Goal: Task Accomplishment & Management: Manage account settings

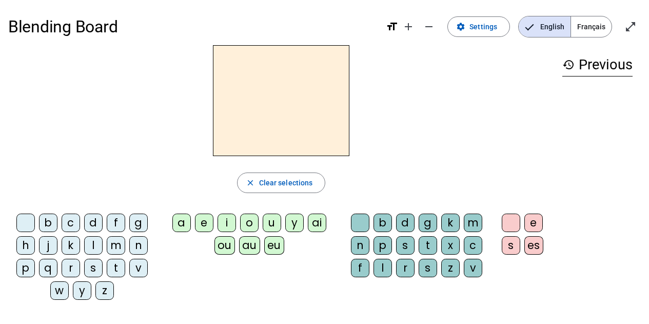
scroll to position [19, 0]
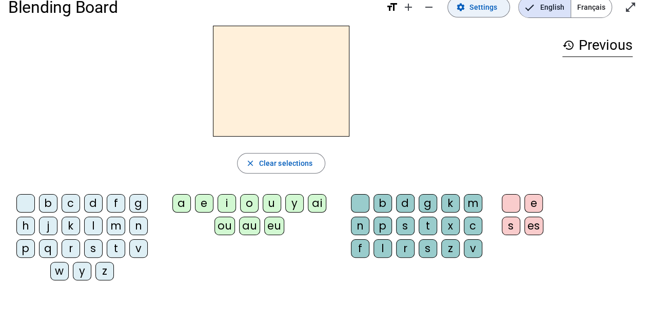
click at [474, 9] on span "Settings" at bounding box center [483, 7] width 28 height 12
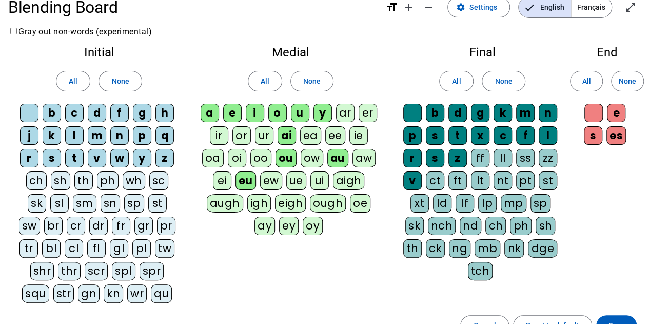
click at [588, 11] on span "Français" at bounding box center [591, 7] width 41 height 21
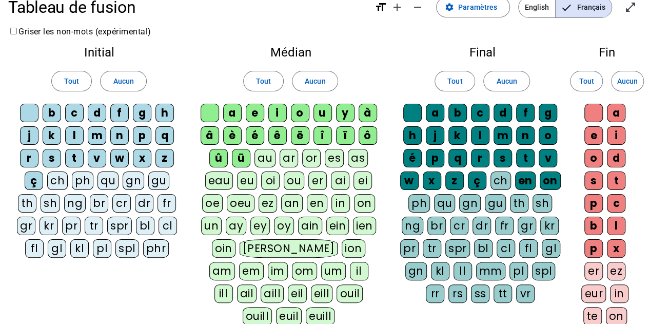
click at [34, 182] on div "ç" at bounding box center [34, 180] width 18 height 18
click at [110, 186] on div "qu" at bounding box center [107, 180] width 21 height 18
click at [240, 154] on div "ü" at bounding box center [241, 158] width 18 height 18
click at [221, 153] on div "û" at bounding box center [218, 158] width 18 height 18
click at [368, 134] on div "ô" at bounding box center [367, 135] width 18 height 18
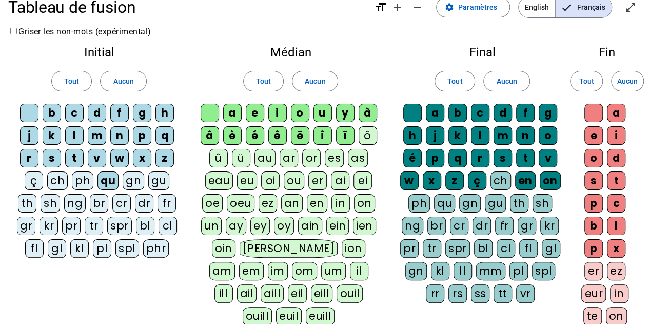
click at [342, 132] on div "ï" at bounding box center [345, 135] width 18 height 18
click at [313, 131] on div "î" at bounding box center [322, 135] width 18 height 18
click at [293, 132] on div "ë" at bounding box center [300, 135] width 18 height 18
click at [272, 133] on div "ê" at bounding box center [277, 135] width 18 height 18
click at [251, 134] on div "é" at bounding box center [255, 135] width 18 height 18
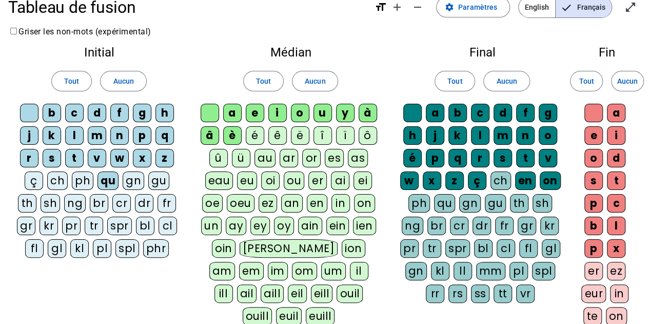
click at [218, 138] on div "â" at bounding box center [209, 135] width 18 height 18
click at [234, 136] on div "è" at bounding box center [232, 135] width 18 height 18
click at [370, 111] on div "à" at bounding box center [367, 113] width 18 height 18
click at [632, 78] on span "Aucun" at bounding box center [627, 81] width 21 height 12
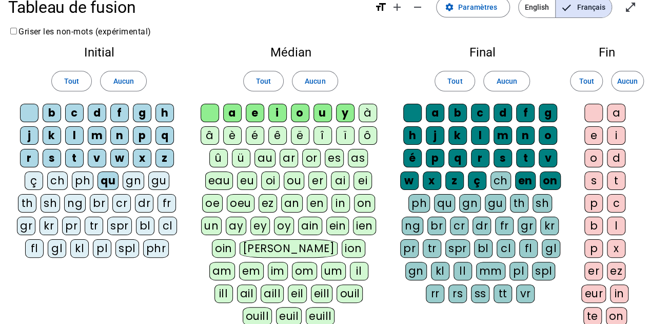
click at [546, 179] on div "on" at bounding box center [549, 180] width 21 height 18
click at [525, 176] on div "en" at bounding box center [525, 180] width 21 height 18
click at [480, 175] on div "ç" at bounding box center [477, 180] width 18 height 18
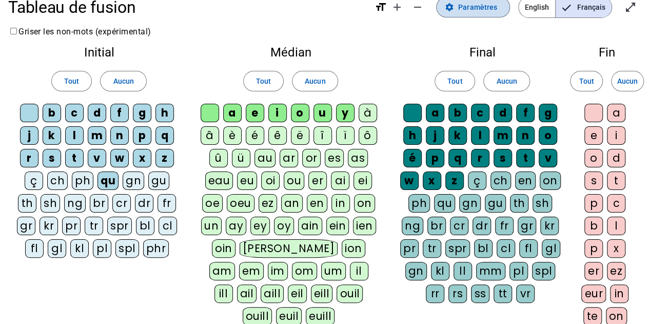
click at [475, 12] on span "Paramètres" at bounding box center [477, 7] width 39 height 12
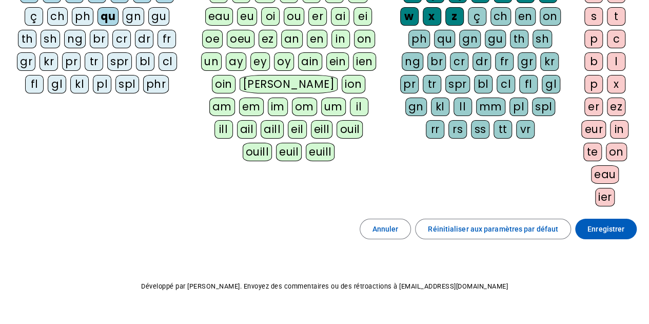
scroll to position [202, 0]
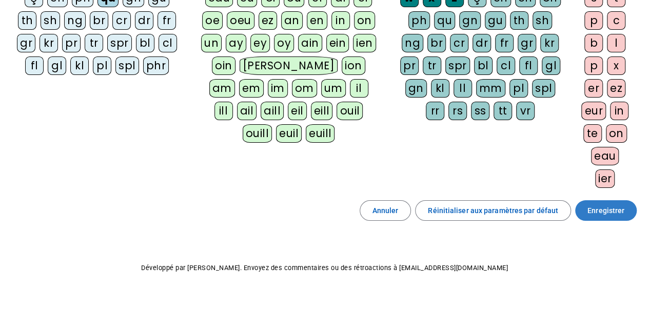
click at [593, 204] on span "Enregistrer" at bounding box center [605, 210] width 37 height 12
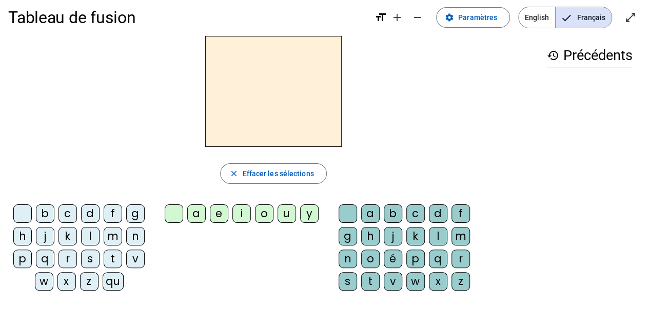
scroll to position [7, 0]
